Goal: Task Accomplishment & Management: Manage account settings

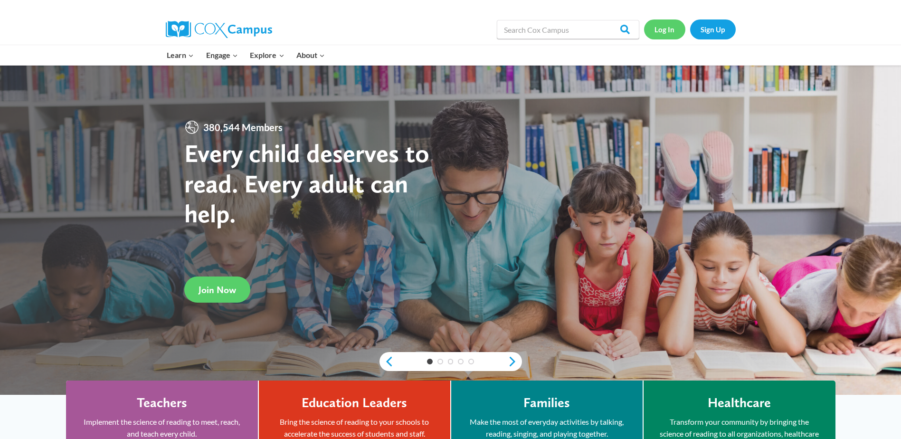
click at [665, 29] on link "Log In" at bounding box center [664, 28] width 41 height 19
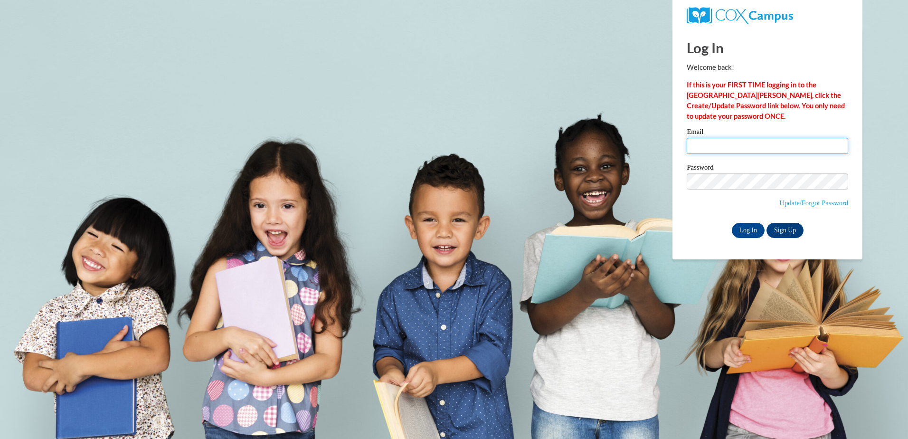
click at [734, 149] on input "Email" at bounding box center [768, 146] width 162 height 16
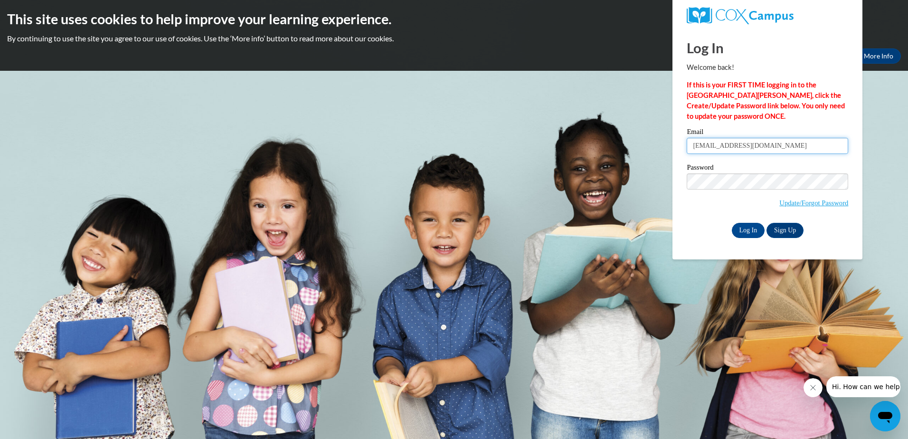
type input "[EMAIL_ADDRESS][DOMAIN_NAME]"
click at [732, 223] on input "Log In" at bounding box center [748, 230] width 33 height 15
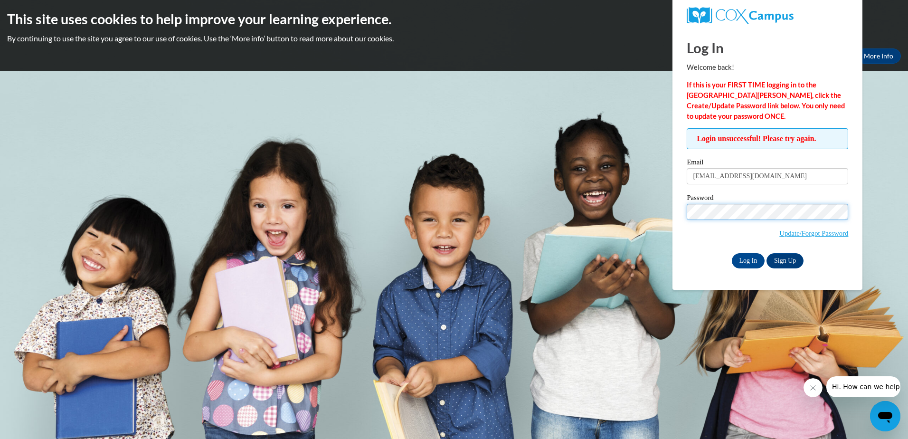
click at [732, 253] on input "Log In" at bounding box center [748, 260] width 33 height 15
click at [876, 19] on h2 "This site uses cookies to help improve your learning experience." at bounding box center [454, 19] width 894 height 19
drag, startPoint x: 603, startPoint y: 36, endPoint x: 611, endPoint y: 61, distance: 26.4
click at [603, 36] on p "By continuing to use the site you agree to our use of cookies. Use the ‘More in…" at bounding box center [454, 38] width 894 height 10
drag, startPoint x: 907, startPoint y: 259, endPoint x: 895, endPoint y: 279, distance: 23.7
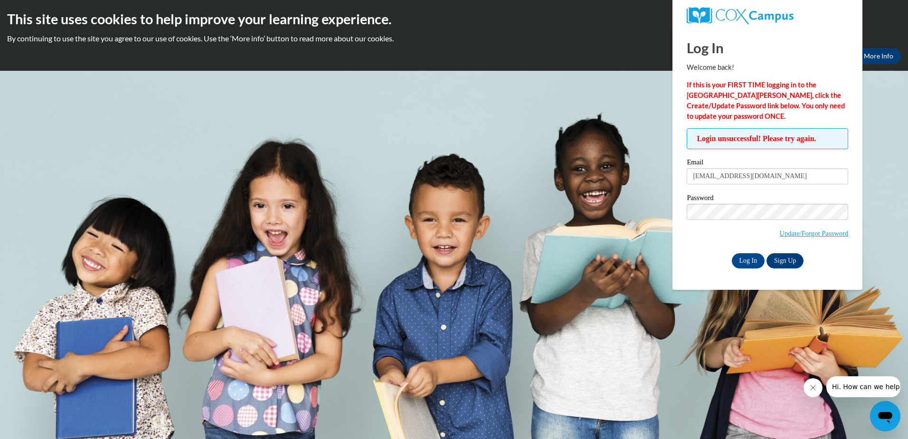
click at [905, 261] on body "This site uses cookies to help improve your learning experience. By continuing …" at bounding box center [454, 219] width 908 height 439
click at [816, 389] on icon "Close message from company" at bounding box center [813, 388] width 8 height 8
